Goal: Task Accomplishment & Management: Complete application form

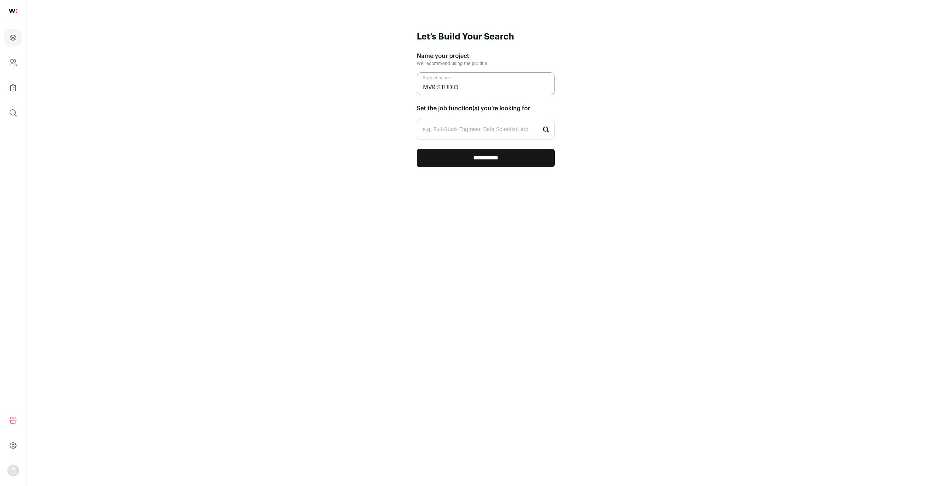
click at [486, 124] on input "e.g. Full-Stack Engineer, Data Scientist, etc" at bounding box center [486, 129] width 138 height 21
click at [428, 135] on input "e.g. Full-Stack Engineer, Data Scientist, etc" at bounding box center [486, 129] width 138 height 21
paste input "Community Manager"
type input "Community Manager"
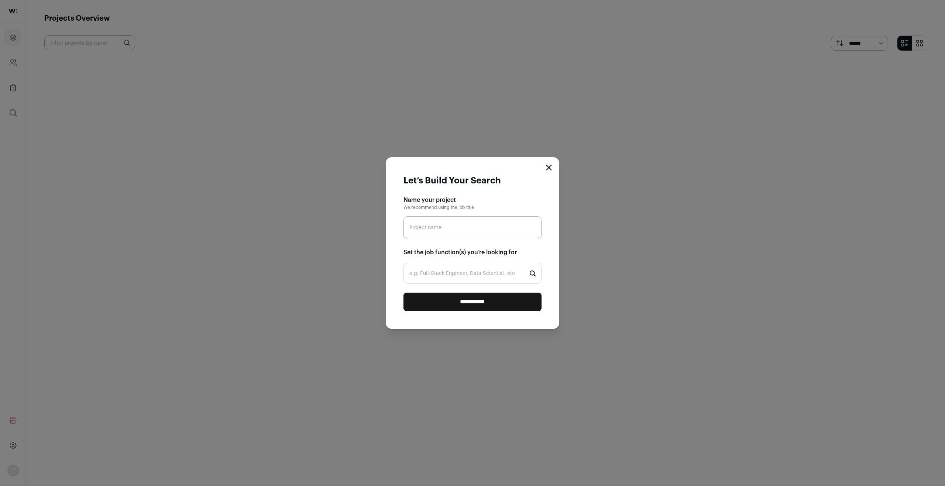
click at [472, 231] on input "Project name" at bounding box center [473, 227] width 138 height 23
type input "M"
click at [11, 69] on div "**********" at bounding box center [472, 243] width 945 height 486
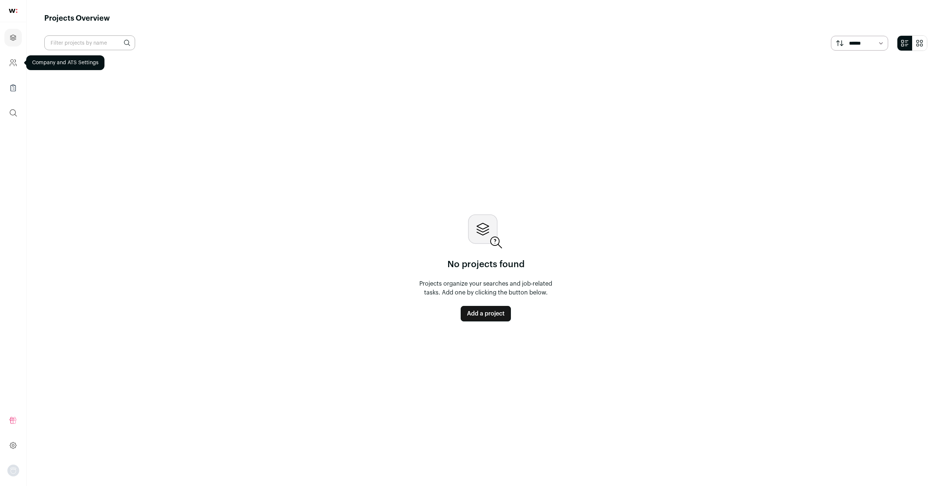
click at [11, 69] on link "Company and ATS Settings" at bounding box center [12, 63] width 17 height 18
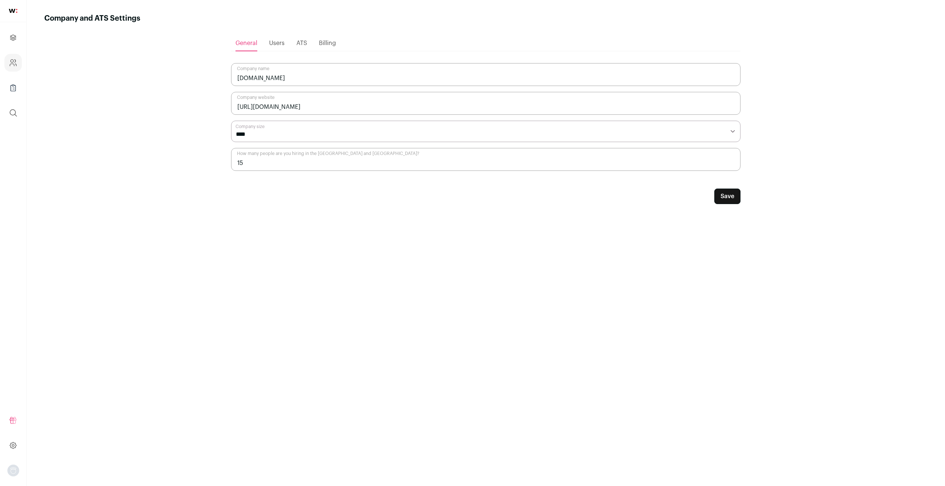
click at [279, 46] on span "Users" at bounding box center [277, 43] width 16 height 6
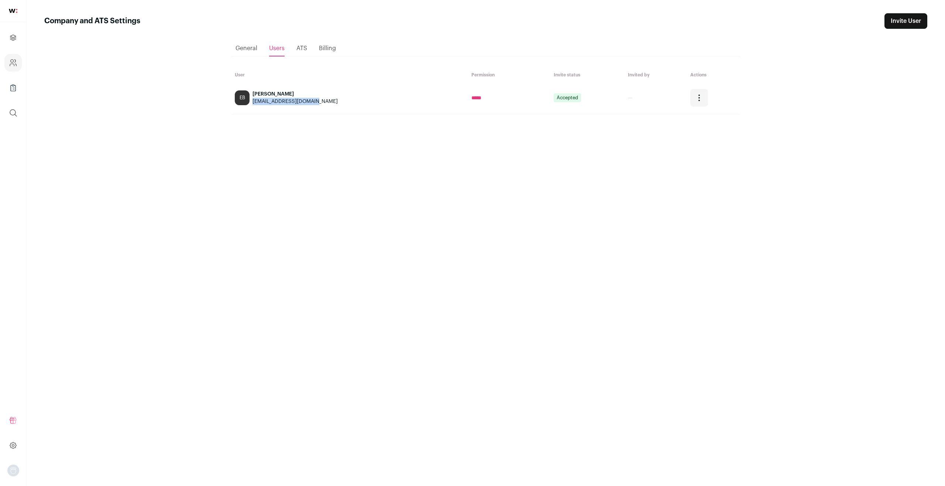
drag, startPoint x: 253, startPoint y: 103, endPoint x: 318, endPoint y: 99, distance: 65.1
click at [318, 99] on div "[PERSON_NAME] Bear [EMAIL_ADDRESS][DOMAIN_NAME]" at bounding box center [349, 97] width 229 height 15
copy div "[EMAIL_ADDRESS][DOMAIN_NAME]"
click at [193, 157] on main "Company and ATS Settings Invite User Loading... General Users ATS Billing User …" at bounding box center [486, 243] width 919 height 486
click at [14, 39] on icon "Projects" at bounding box center [13, 37] width 8 height 9
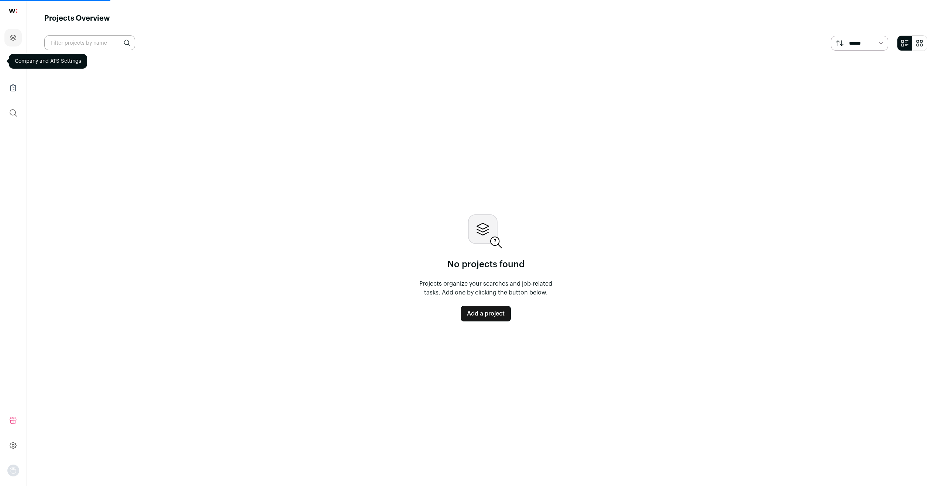
click at [476, 309] on link "Add a project" at bounding box center [486, 314] width 50 height 16
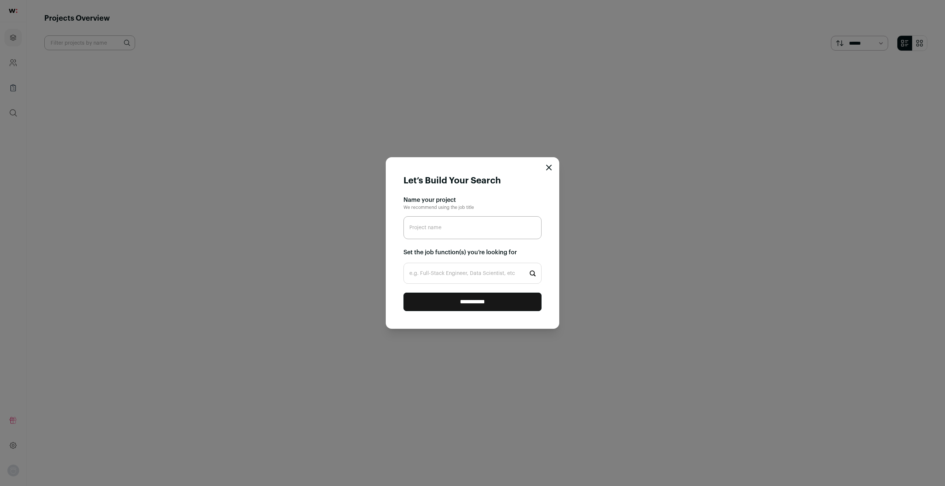
click at [430, 235] on input "Project name" at bounding box center [473, 227] width 138 height 23
type input "MVR PROJECT"
click at [430, 253] on h2 "Set the job function(s) you’re looking for" at bounding box center [473, 252] width 138 height 9
click at [436, 274] on input "e.g. Full-Stack Engineer, Data Scientist, etc" at bounding box center [473, 273] width 138 height 21
paste input "[EMAIL_ADDRESS][DOMAIN_NAME]"
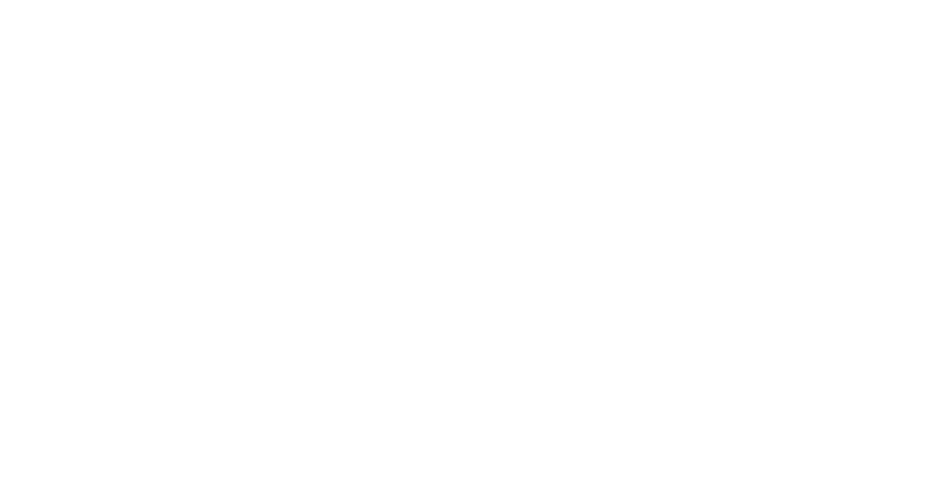
type input "[EMAIL_ADDRESS][DOMAIN_NAME]"
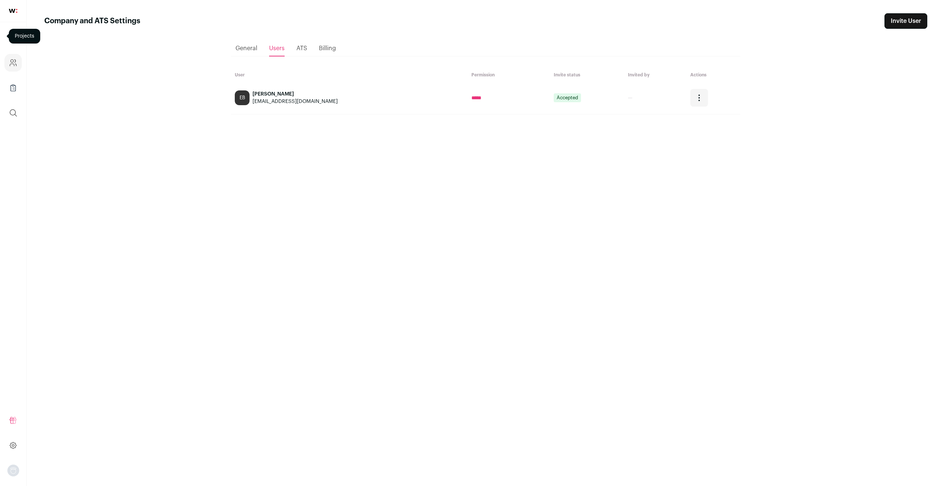
click at [257, 48] on span "General" at bounding box center [247, 48] width 22 height 6
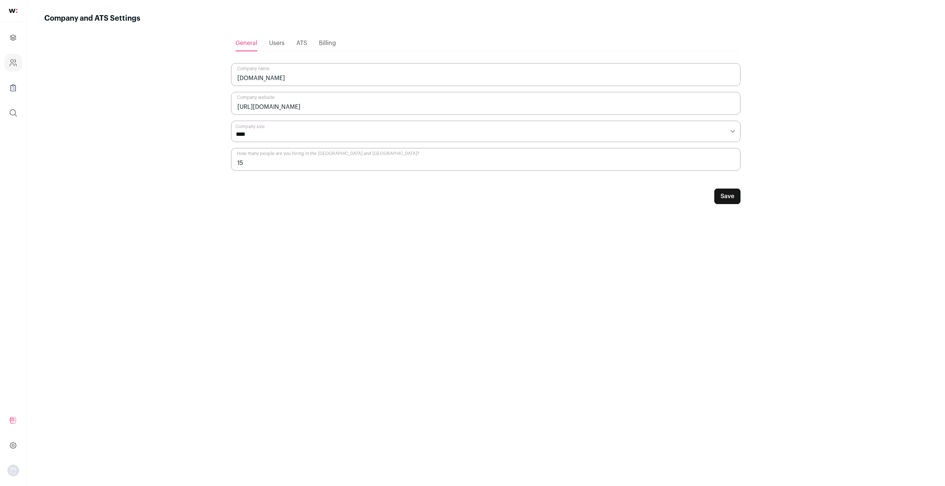
click at [3, 66] on ul "Projects Company and ATS Settings Company Lists (Experimental) Global Search" at bounding box center [13, 75] width 26 height 106
click at [4, 66] on link "Company and ATS Settings" at bounding box center [12, 63] width 17 height 18
click at [20, 123] on ul "Projects Company and ATS Settings Company Lists (Experimental) Global Search" at bounding box center [13, 75] width 26 height 106
click at [17, 114] on icon "submit" at bounding box center [13, 113] width 9 height 9
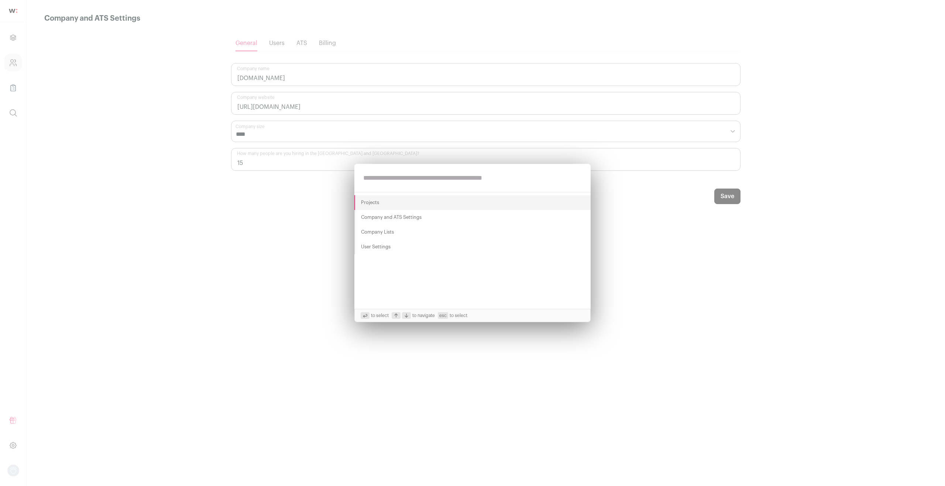
click at [24, 27] on div "Projects Company and ATS Settings Company Lists User Settings to select to navi…" at bounding box center [472, 243] width 945 height 486
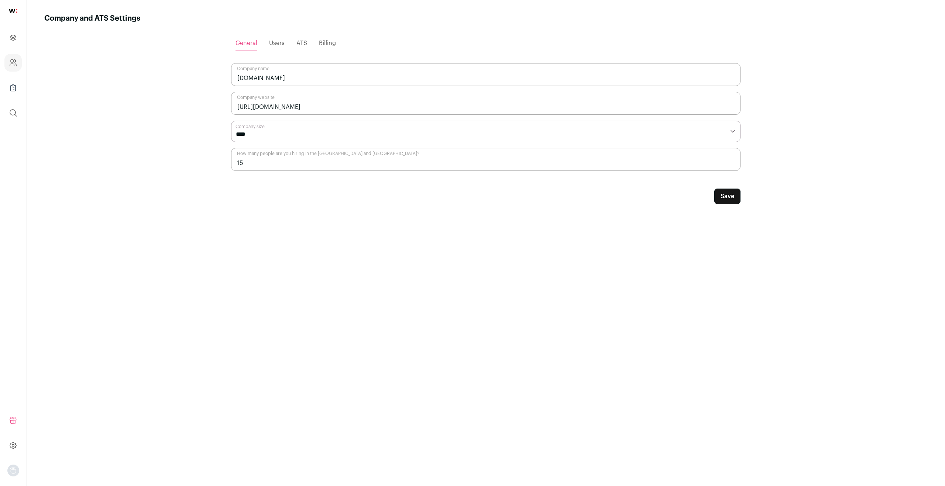
click at [16, 8] on link at bounding box center [13, 11] width 26 height 22
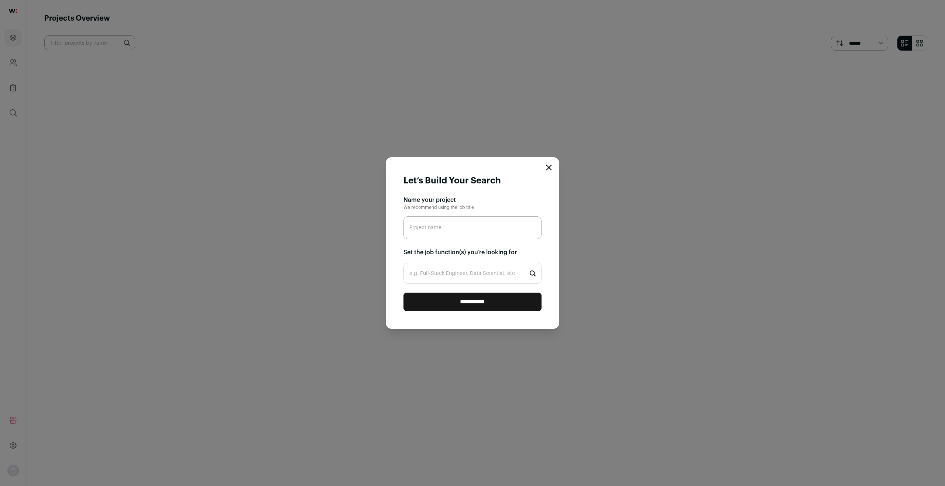
click at [549, 165] on icon "Close modal" at bounding box center [549, 168] width 6 height 6
